Goal: Navigation & Orientation: Find specific page/section

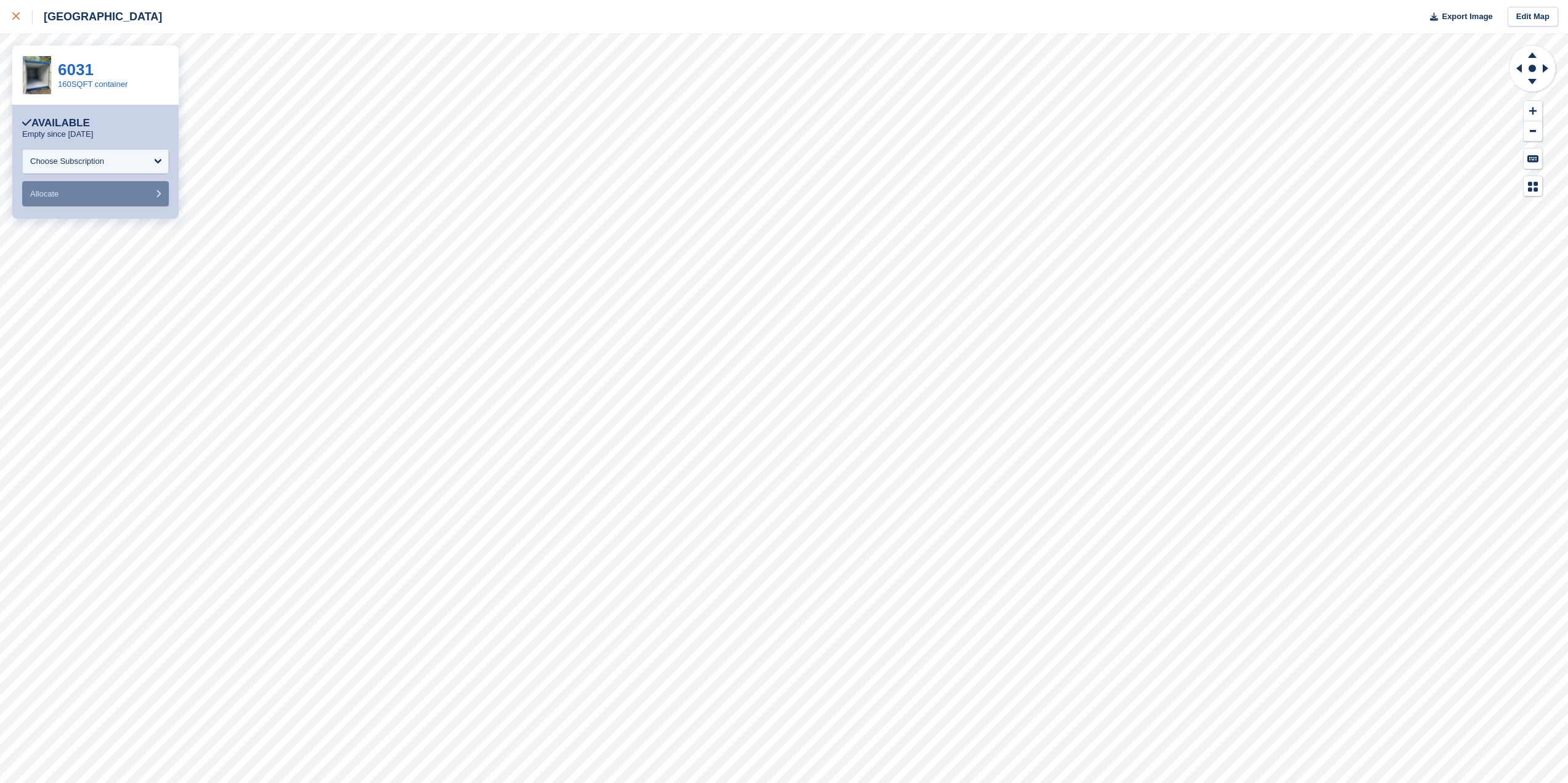
click at [18, 14] on icon at bounding box center [16, 16] width 7 height 7
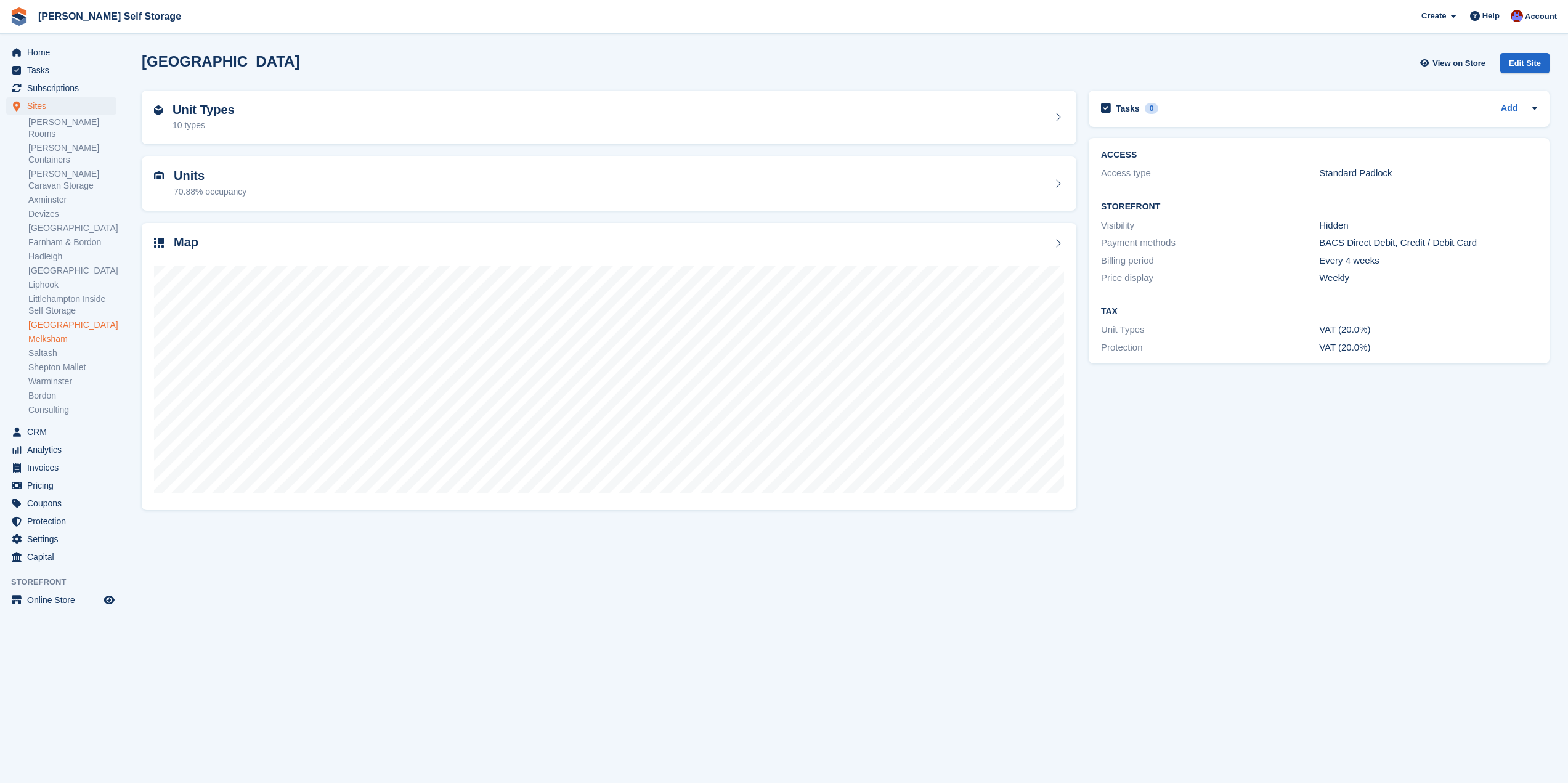
click at [47, 333] on link "Melksham" at bounding box center [72, 339] width 88 height 12
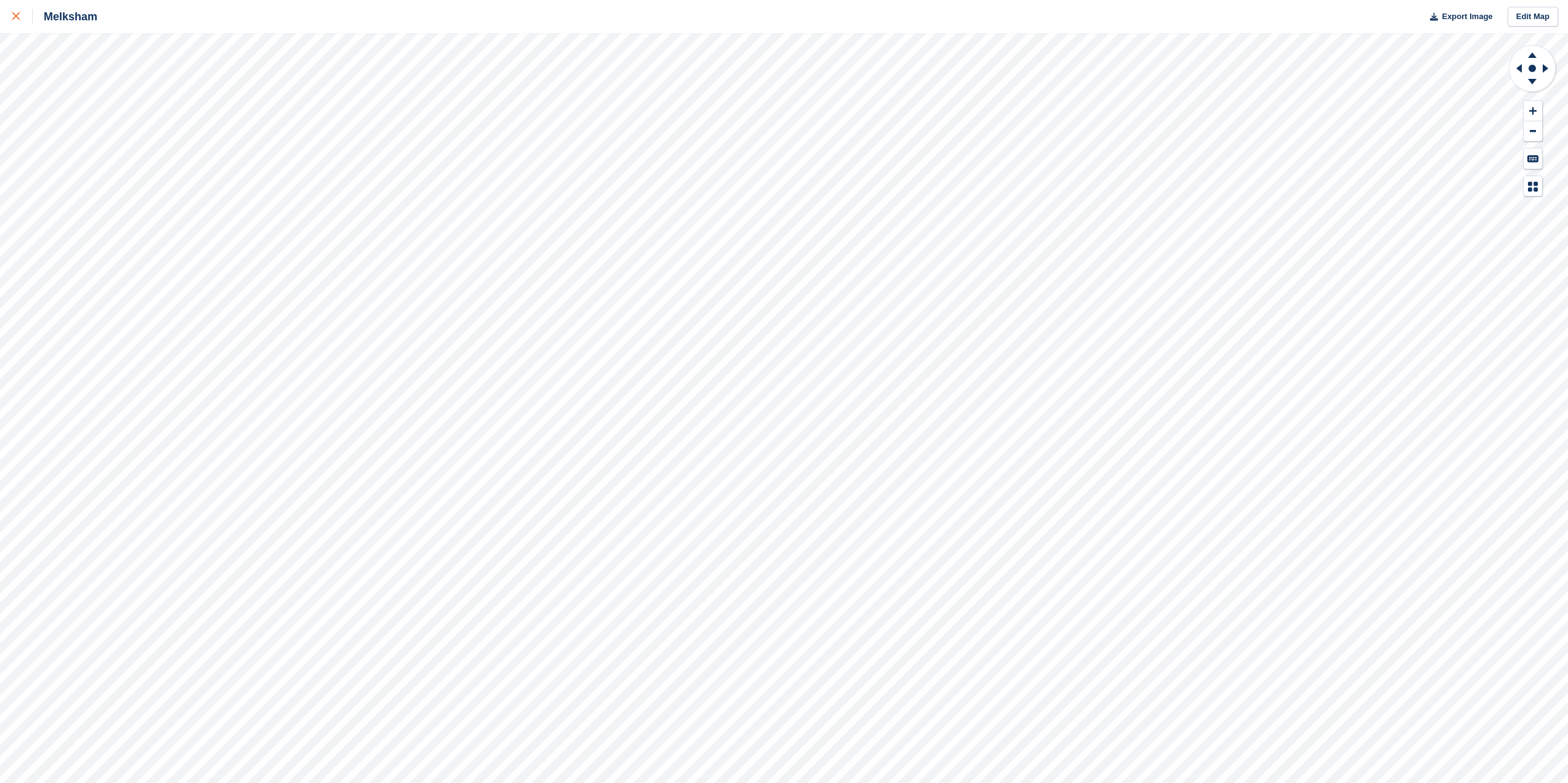
click at [16, 15] on icon at bounding box center [16, 16] width 7 height 7
